Goal: Task Accomplishment & Management: Complete application form

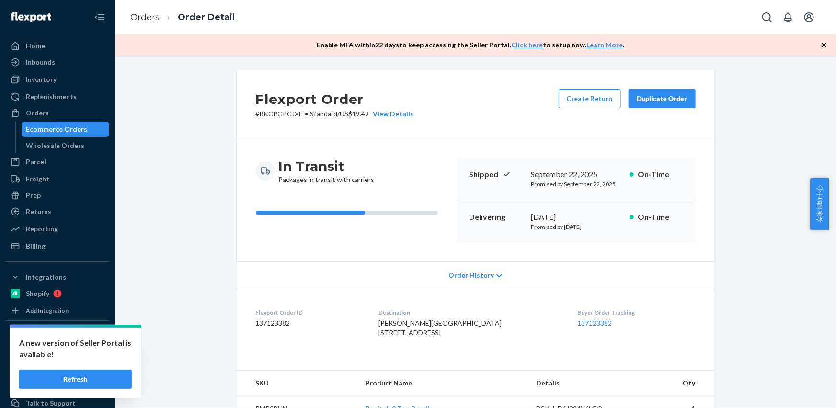
click at [144, 19] on link "Orders" at bounding box center [144, 17] width 29 height 11
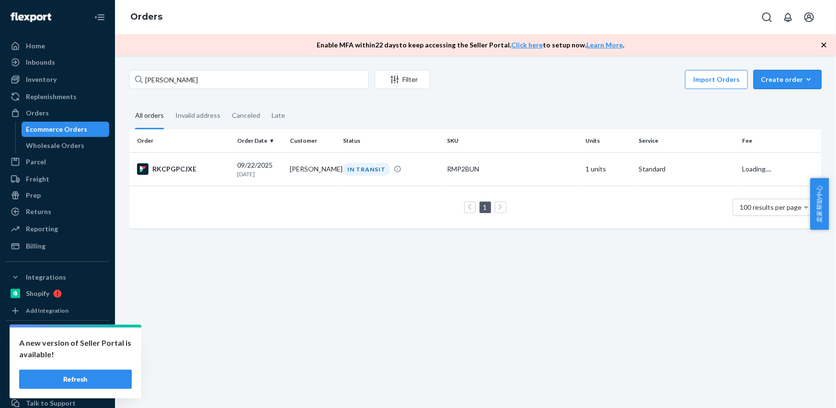
drag, startPoint x: 782, startPoint y: 86, endPoint x: 782, endPoint y: 94, distance: 8.1
click at [782, 81] on div "Create order" at bounding box center [787, 80] width 54 height 10
click at [782, 102] on span "Ecommerce order" at bounding box center [792, 102] width 59 height 7
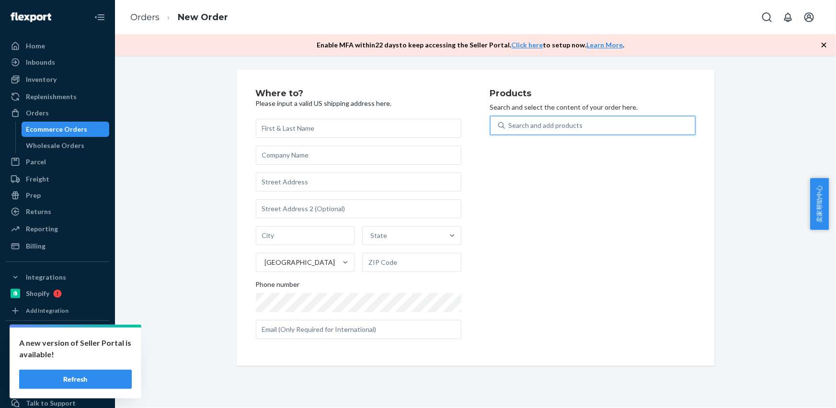
click at [594, 117] on div "Search and add products" at bounding box center [600, 125] width 190 height 17
click at [510, 121] on input "0 results available. Use Up and Down to choose options, press Enter to select t…" at bounding box center [509, 126] width 1 height 10
drag, startPoint x: 593, startPoint y: 124, endPoint x: 582, endPoint y: 125, distance: 10.6
click at [593, 124] on div "Search and add products" at bounding box center [600, 125] width 190 height 17
click at [510, 124] on input "0 results available. Use Up and Down to choose options, press Enter to select t…" at bounding box center [509, 126] width 1 height 10
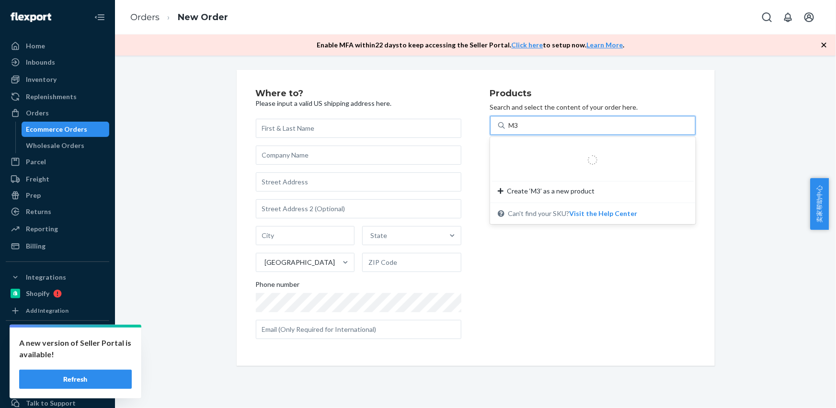
type input "M37"
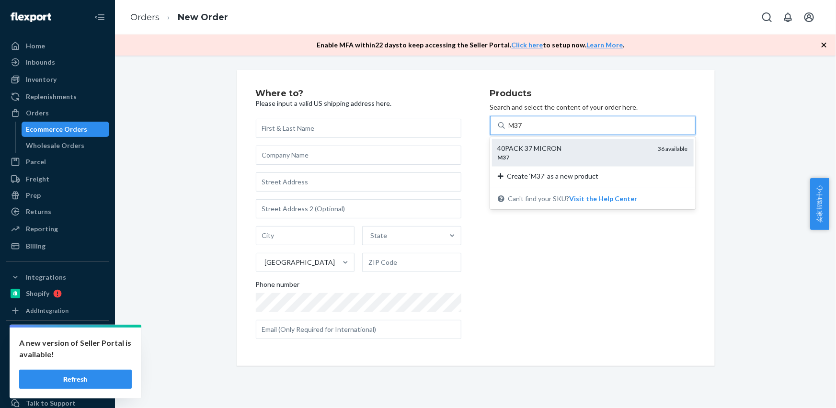
click at [539, 159] on div "M37" at bounding box center [574, 157] width 153 height 8
click at [523, 130] on input "M37" at bounding box center [516, 126] width 15 height 10
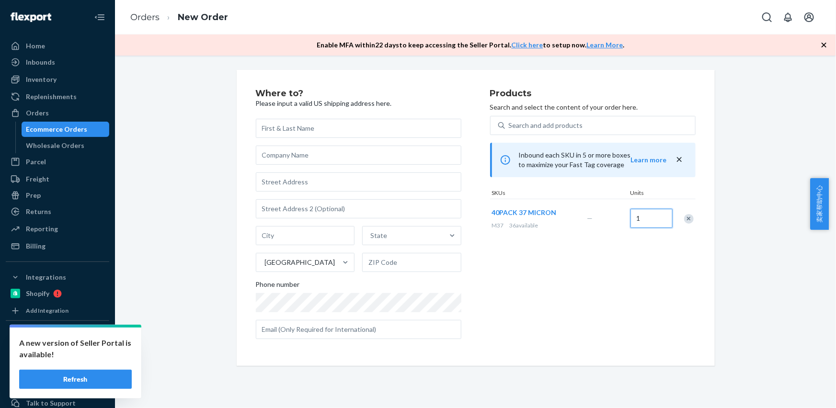
click at [636, 218] on input "1" at bounding box center [651, 218] width 42 height 19
type input "2"
click at [628, 281] on div "Products Search and select the content of your order here. Search and add produ…" at bounding box center [592, 218] width 205 height 258
click at [287, 129] on input "text" at bounding box center [358, 128] width 205 height 19
paste input "[PERSON_NAME]"
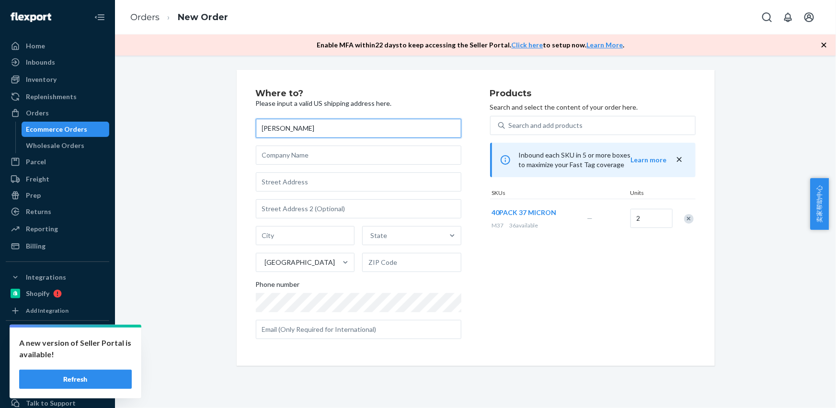
type input "[PERSON_NAME]"
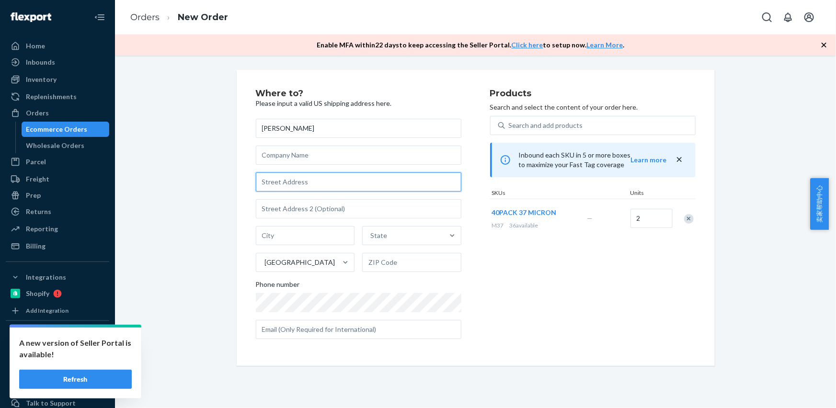
drag, startPoint x: 279, startPoint y: 187, endPoint x: 239, endPoint y: 120, distance: 78.2
click at [279, 187] on input "text" at bounding box center [358, 181] width 205 height 19
paste input "4237 NW Cherry St"
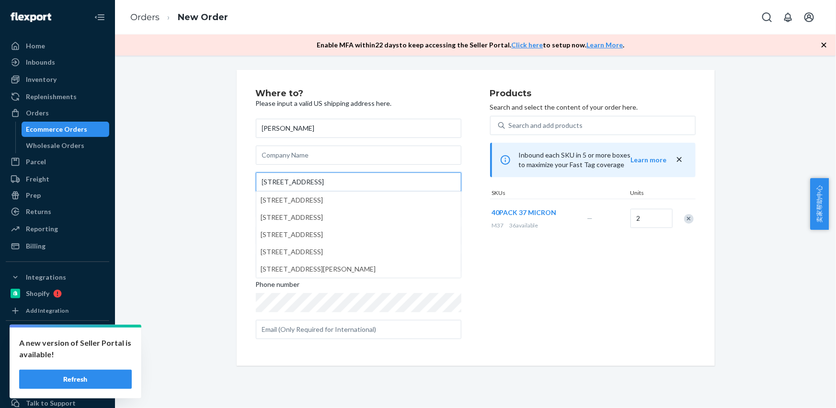
type input "4237 NW Cherry St"
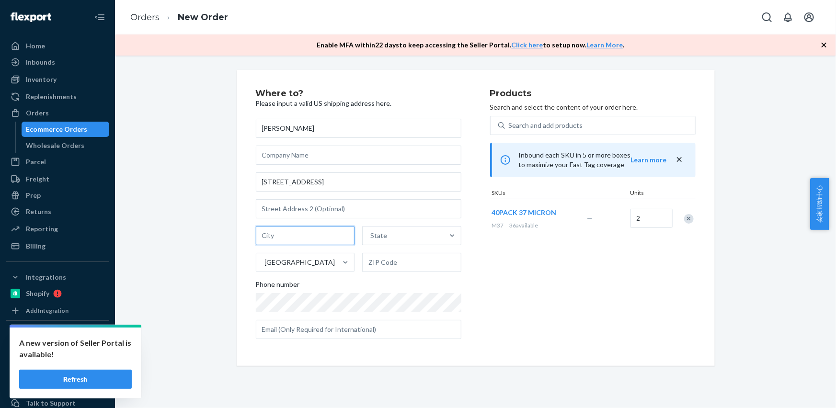
click at [292, 242] on input "text" at bounding box center [305, 235] width 99 height 19
paste input "Vancouver WA 98660"
drag, startPoint x: 344, startPoint y: 235, endPoint x: 350, endPoint y: 235, distance: 6.2
click at [350, 235] on input "Vancouver WA 98660" at bounding box center [305, 235] width 99 height 19
type input "Vancouver WA"
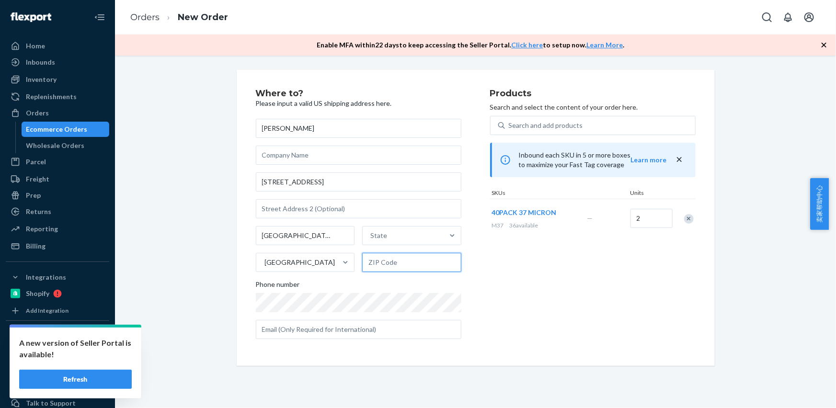
click at [388, 261] on input "text" at bounding box center [411, 262] width 99 height 19
paste input "98660"
type input "98660"
drag, startPoint x: 340, startPoint y: 235, endPoint x: 374, endPoint y: 235, distance: 34.5
click at [344, 236] on input "Vancouver WA" at bounding box center [305, 235] width 99 height 19
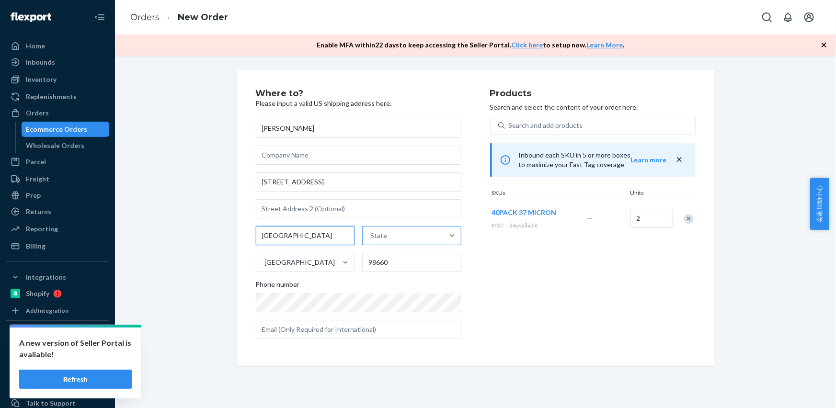
type input "Vancouver"
click at [404, 232] on div "State" at bounding box center [403, 235] width 81 height 19
click at [371, 232] on input "State" at bounding box center [370, 236] width 1 height 10
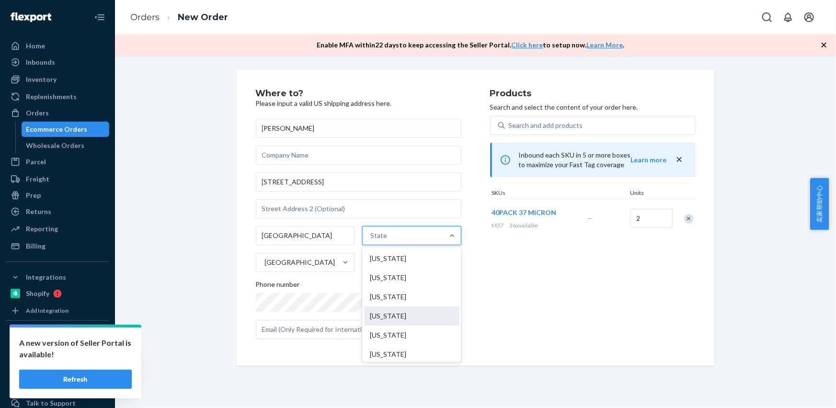
paste input "WA"
type input "WA"
click at [385, 320] on div "Washington" at bounding box center [411, 315] width 97 height 19
click at [382, 240] on input "WA" at bounding box center [375, 236] width 13 height 10
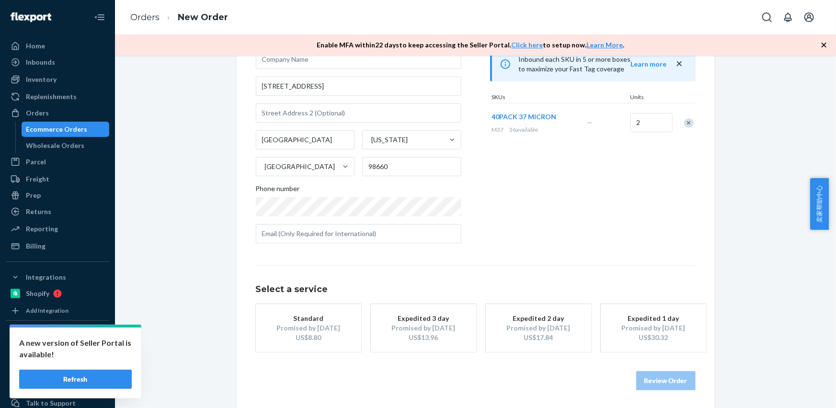
scroll to position [97, 0]
click at [306, 231] on input "text" at bounding box center [358, 232] width 205 height 19
paste input "dan.daltonh@yahoo.com"
type input "dan.daltonh@yahoo.com"
click at [287, 318] on div "Standard" at bounding box center [308, 318] width 77 height 10
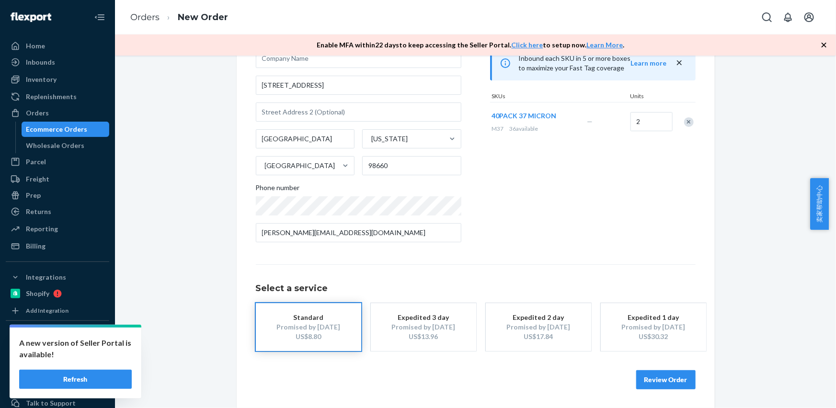
click at [659, 382] on button "Review Order" at bounding box center [665, 379] width 59 height 19
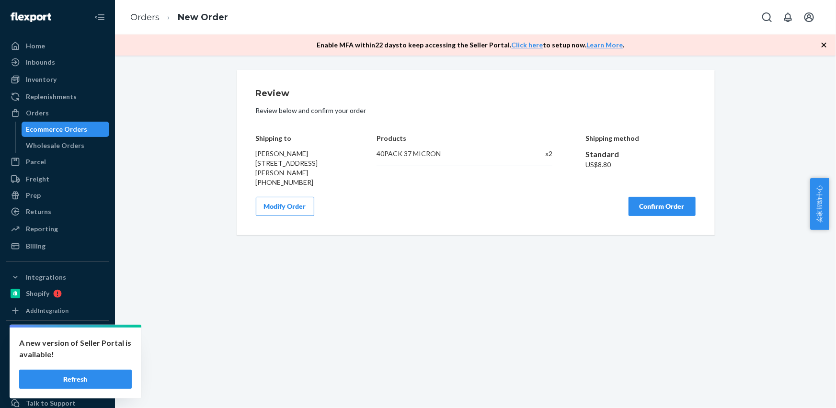
scroll to position [0, 0]
click at [636, 217] on div "Review Review below and confirm your order Shipping to Dan Henderson 4237 NW Ch…" at bounding box center [476, 152] width 478 height 165
click at [636, 215] on button "Confirm Order" at bounding box center [661, 206] width 67 height 19
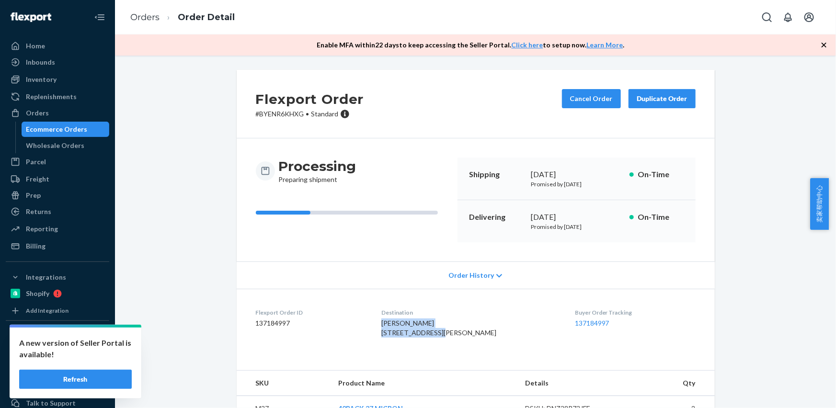
drag, startPoint x: 419, startPoint y: 327, endPoint x: 454, endPoint y: 330, distance: 35.1
click at [454, 330] on dl "Flexport Order ID 137184997 Destination Dan Henderson 4237 NW Cherry St Vancouv…" at bounding box center [476, 325] width 478 height 72
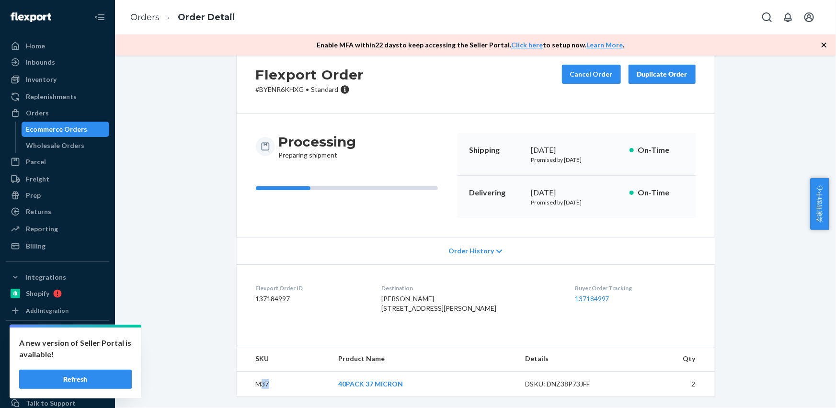
click at [257, 386] on td "M37" at bounding box center [284, 384] width 94 height 25
copy td "37"
click at [465, 294] on div "[PERSON_NAME] [STREET_ADDRESS][PERSON_NAME]" at bounding box center [470, 303] width 178 height 19
drag, startPoint x: 455, startPoint y: 290, endPoint x: 385, endPoint y: 284, distance: 70.2
click at [385, 284] on dl "Flexport Order ID 137184997 Destination Dan Henderson 4237 NW Cherry St Vancouv…" at bounding box center [476, 300] width 478 height 72
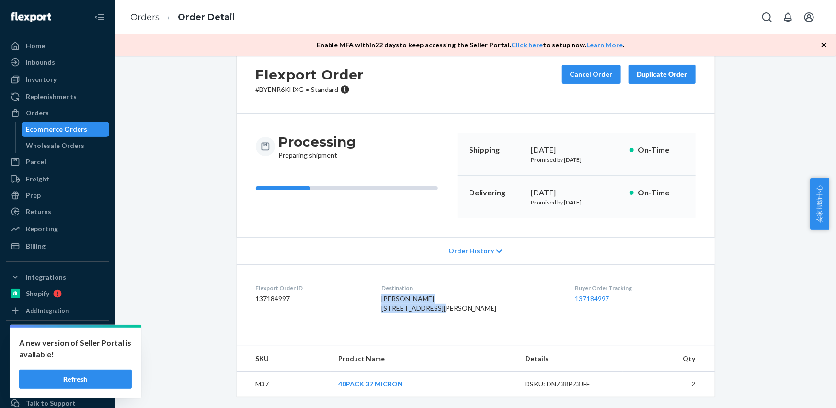
copy span "Dan Henderson 4237 NW Cherry St"
drag, startPoint x: 257, startPoint y: 383, endPoint x: 268, endPoint y: 349, distance: 36.2
click at [269, 382] on td "M37" at bounding box center [284, 384] width 94 height 25
copy td "37"
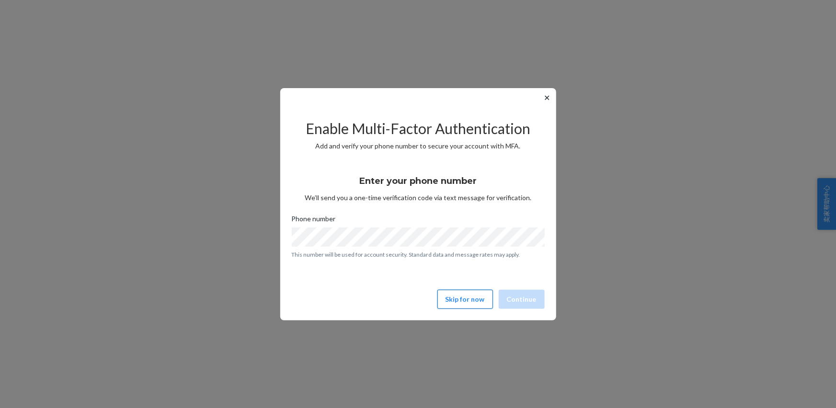
click at [454, 303] on button "Skip for now" at bounding box center [465, 299] width 56 height 19
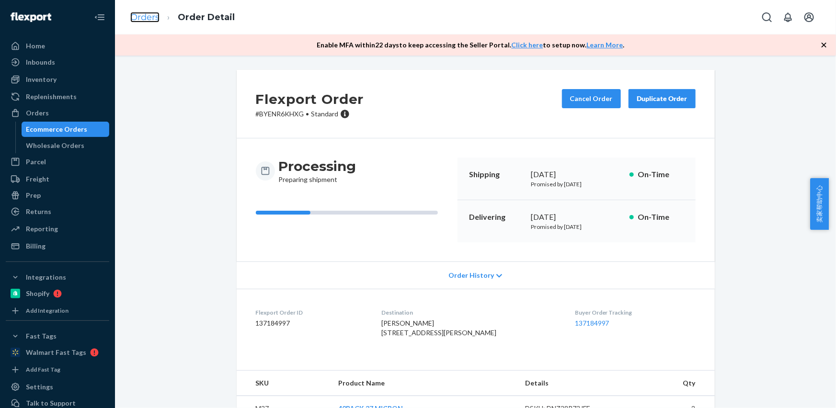
click at [147, 14] on link "Orders" at bounding box center [144, 17] width 29 height 11
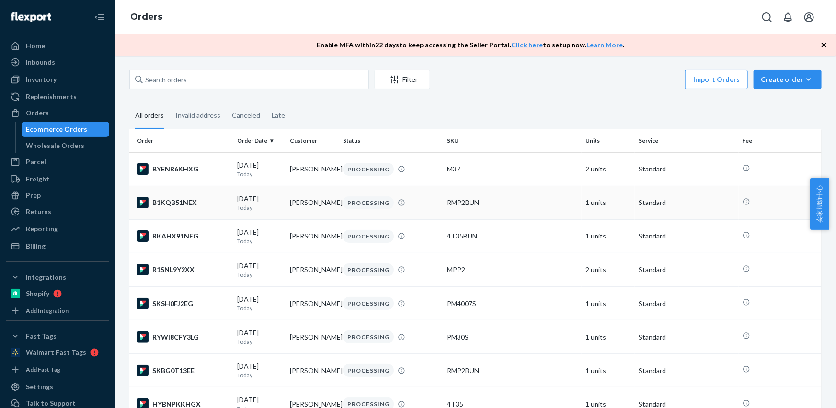
click at [297, 204] on td "[PERSON_NAME]" at bounding box center [312, 203] width 53 height 34
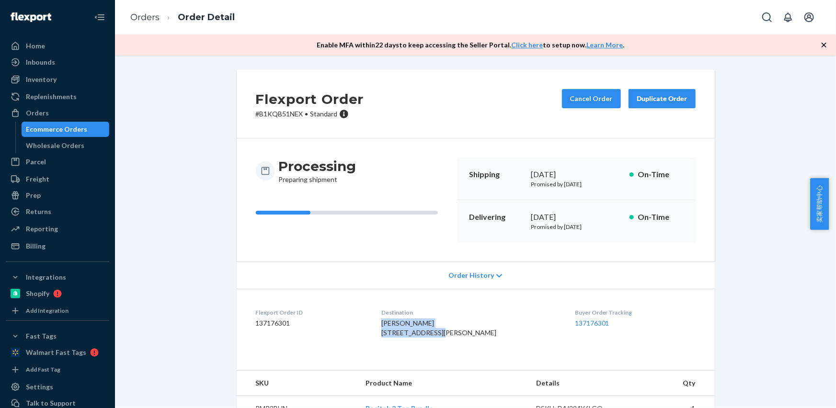
drag, startPoint x: 412, startPoint y: 331, endPoint x: 382, endPoint y: 323, distance: 31.1
click at [389, 326] on div "[PERSON_NAME] [STREET_ADDRESS][PERSON_NAME]" at bounding box center [470, 327] width 178 height 19
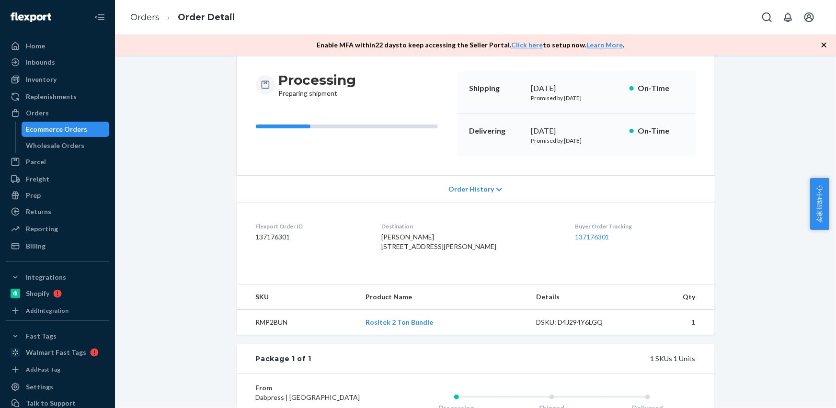
scroll to position [87, 0]
click at [266, 335] on td "RMP2BUN" at bounding box center [297, 321] width 121 height 25
copy td "RMP2BUN"
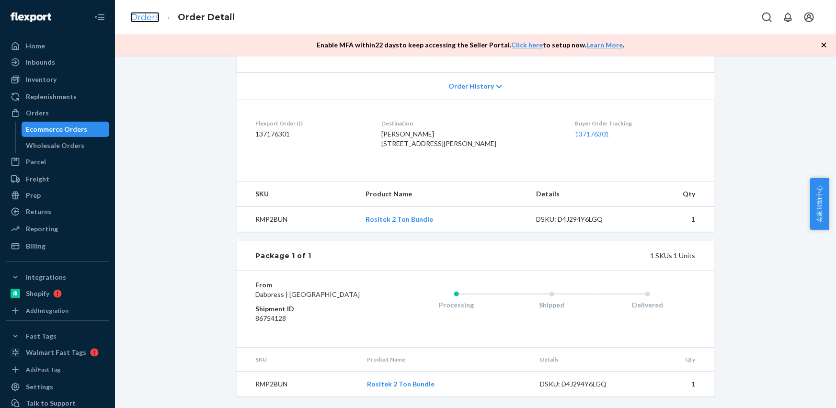
click at [147, 20] on link "Orders" at bounding box center [144, 17] width 29 height 11
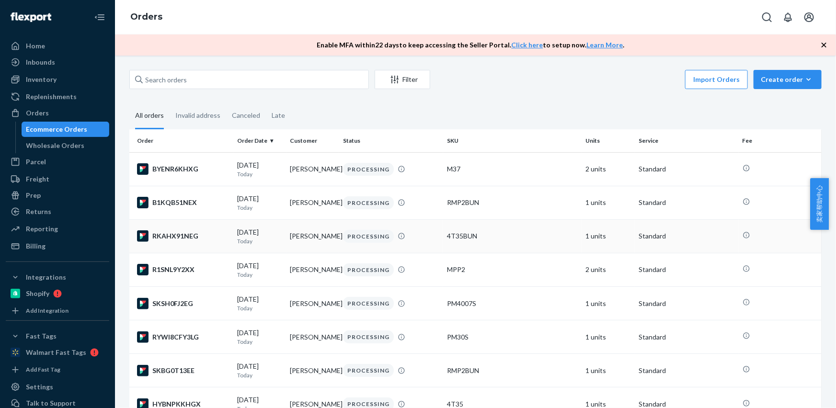
click at [299, 244] on td "[PERSON_NAME]" at bounding box center [312, 236] width 53 height 34
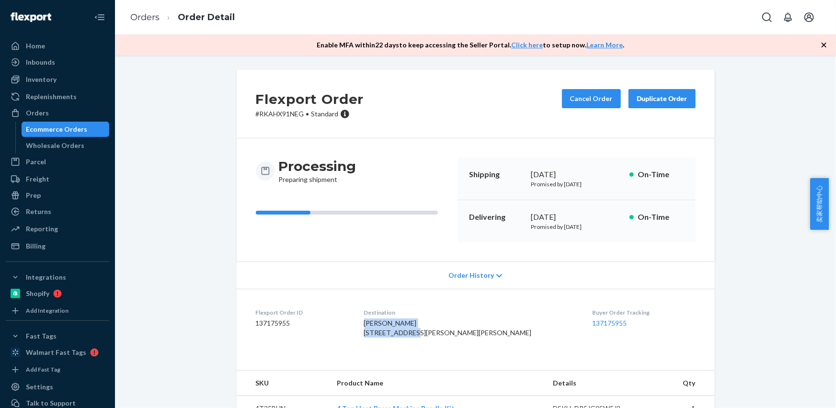
drag, startPoint x: 426, startPoint y: 331, endPoint x: 388, endPoint y: 325, distance: 38.4
click at [388, 325] on dl "Flexport Order ID 137175955 Destination [PERSON_NAME] [STREET_ADDRESS][PERSON_N…" at bounding box center [476, 325] width 478 height 72
copy span "[PERSON_NAME] [STREET_ADDRESS][PERSON_NAME]"
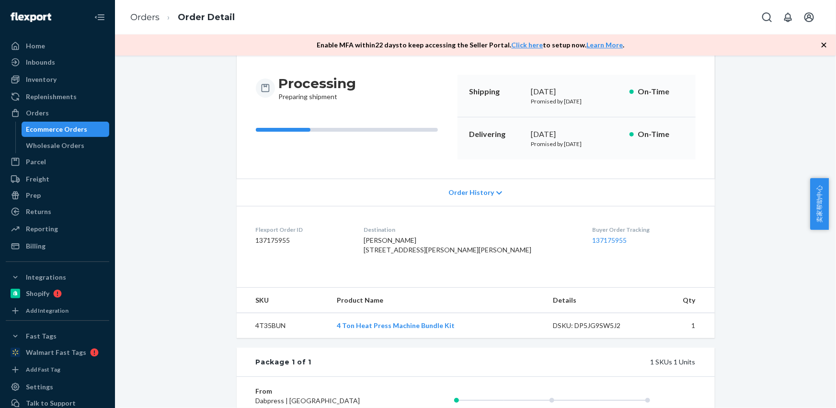
scroll to position [87, 0]
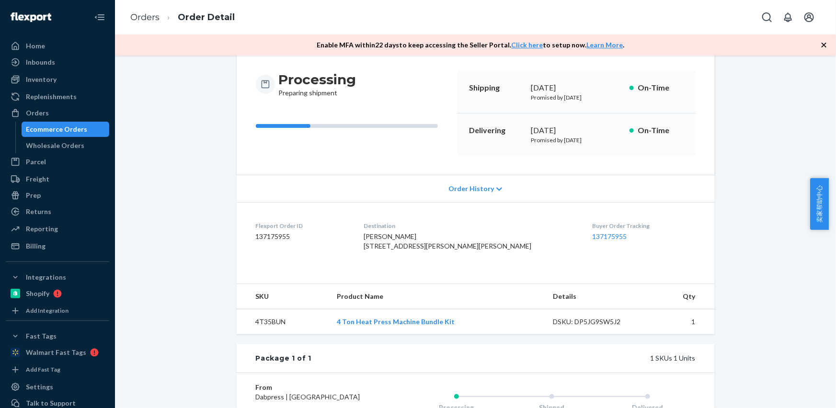
click at [264, 335] on td "4T35BUN" at bounding box center [283, 321] width 92 height 25
copy td "4T35BUN"
drag, startPoint x: 403, startPoint y: 240, endPoint x: 362, endPoint y: 186, distance: 67.3
click at [439, 244] on dl "Flexport Order ID 137175955 Destination [PERSON_NAME] [STREET_ADDRESS][PERSON_N…" at bounding box center [476, 238] width 478 height 72
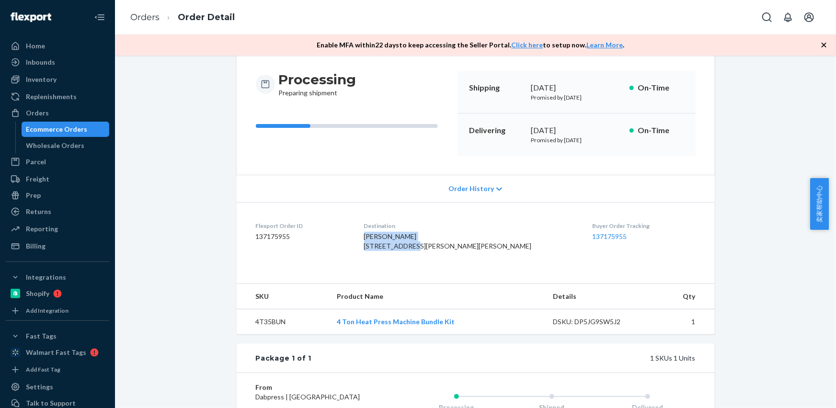
copy span "[PERSON_NAME] [STREET_ADDRESS][PERSON_NAME]"
click at [153, 21] on link "Orders" at bounding box center [144, 17] width 29 height 11
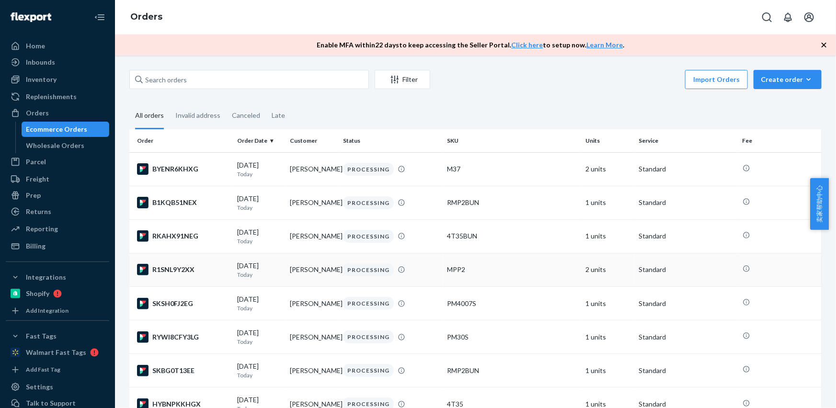
click at [307, 275] on td "[PERSON_NAME]" at bounding box center [312, 270] width 53 height 34
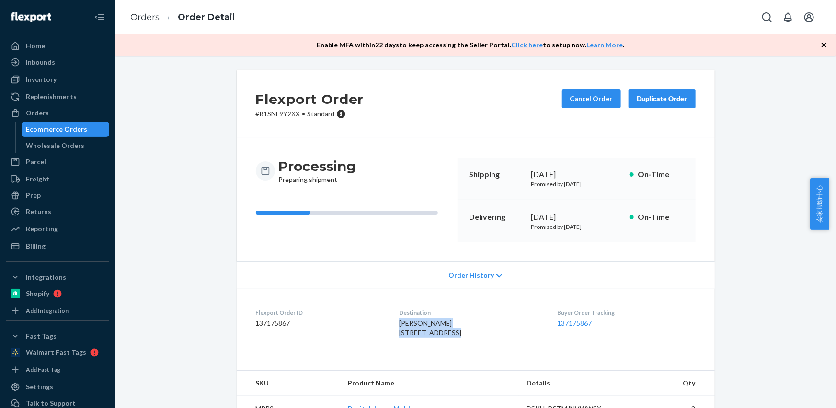
drag, startPoint x: 427, startPoint y: 328, endPoint x: 362, endPoint y: 278, distance: 82.0
click at [391, 324] on dl "Flexport Order ID 137175867 Destination [PERSON_NAME] [STREET_ADDRESS] US Buyer…" at bounding box center [476, 325] width 478 height 72
copy span "[PERSON_NAME] [STREET_ADDRESS]"
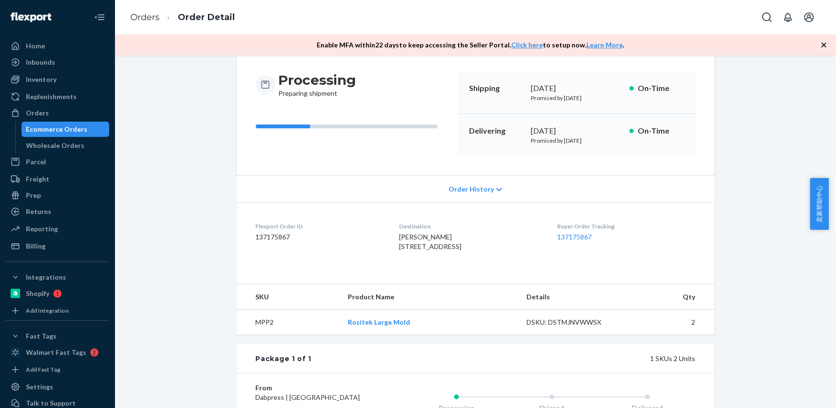
scroll to position [87, 0]
click at [262, 335] on td "MPP2" at bounding box center [288, 321] width 103 height 25
copy td "MPP2"
